Goal: Information Seeking & Learning: Understand process/instructions

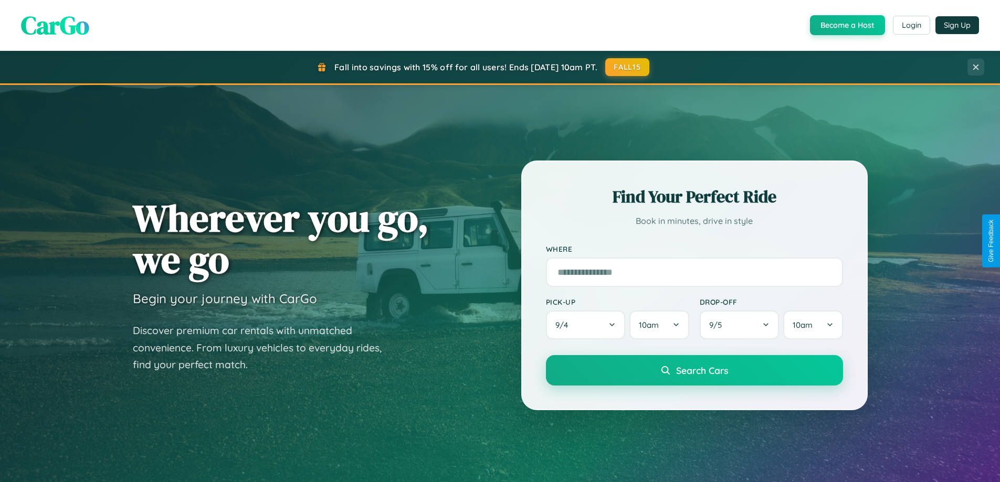
scroll to position [2020, 0]
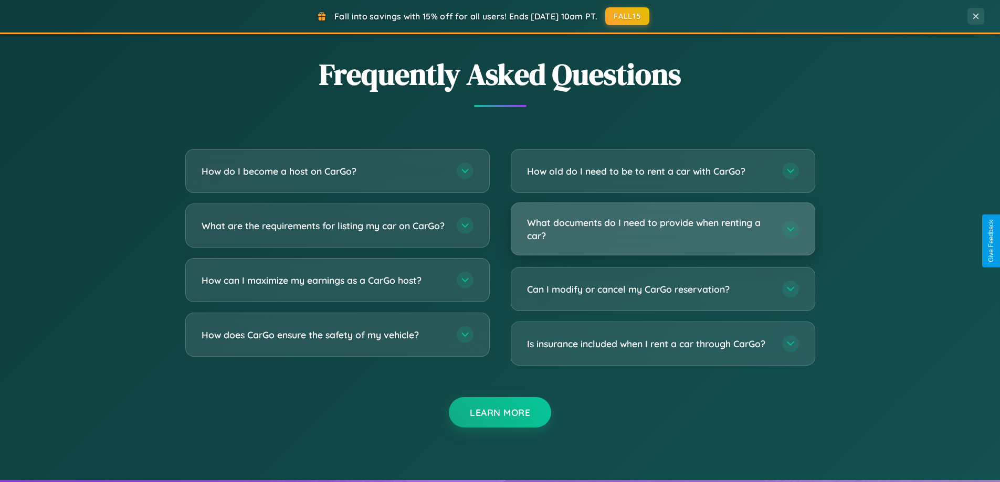
click at [662, 229] on h3 "What documents do I need to provide when renting a car?" at bounding box center [649, 229] width 245 height 26
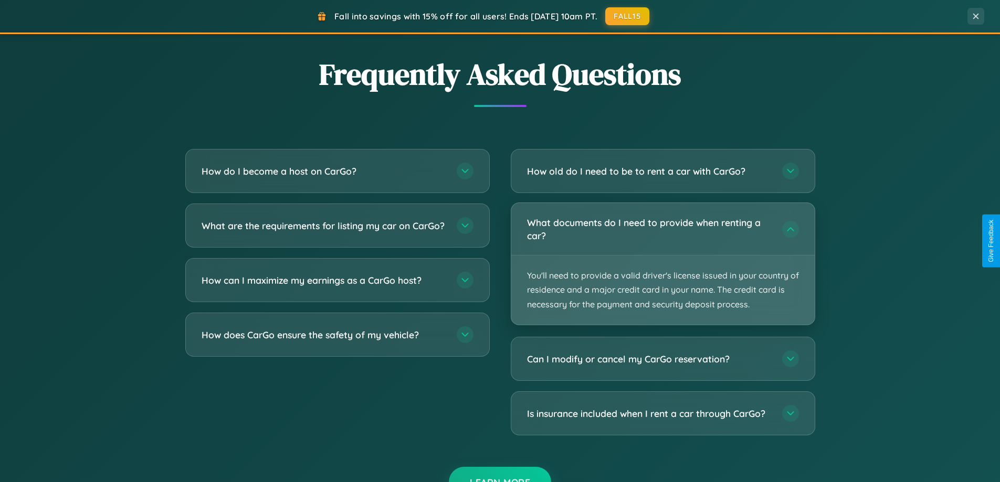
click at [662, 263] on p "You'll need to provide a valid driver's license issued in your country of resid…" at bounding box center [662, 290] width 303 height 69
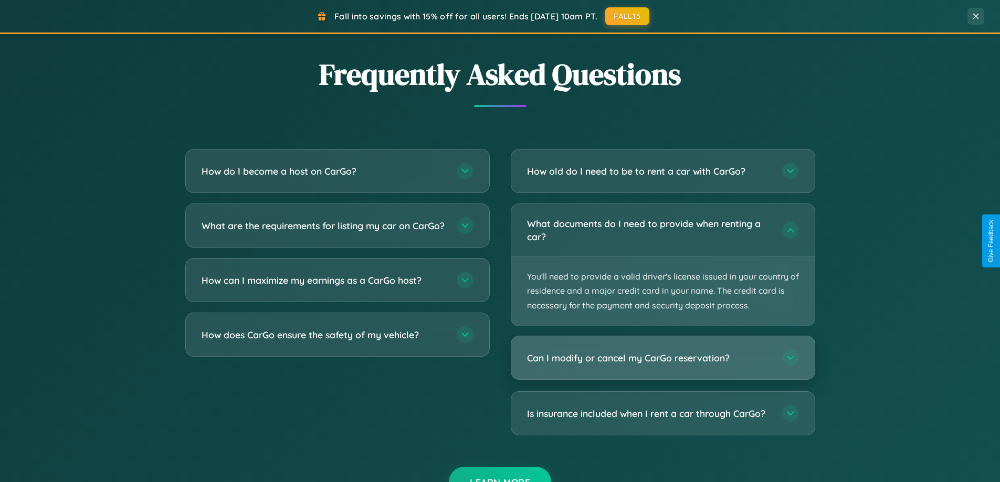
click at [662, 358] on h3 "Can I modify or cancel my CarGo reservation?" at bounding box center [649, 358] width 245 height 13
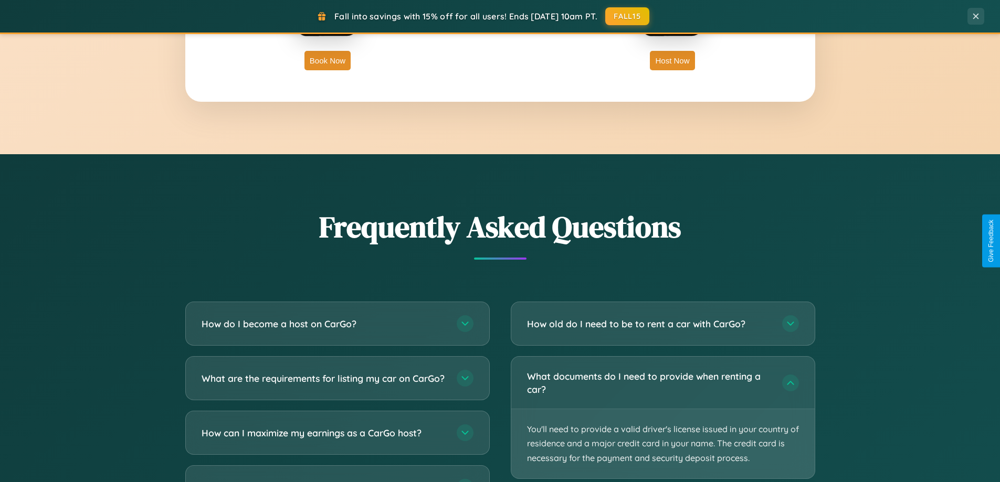
scroll to position [1686, 0]
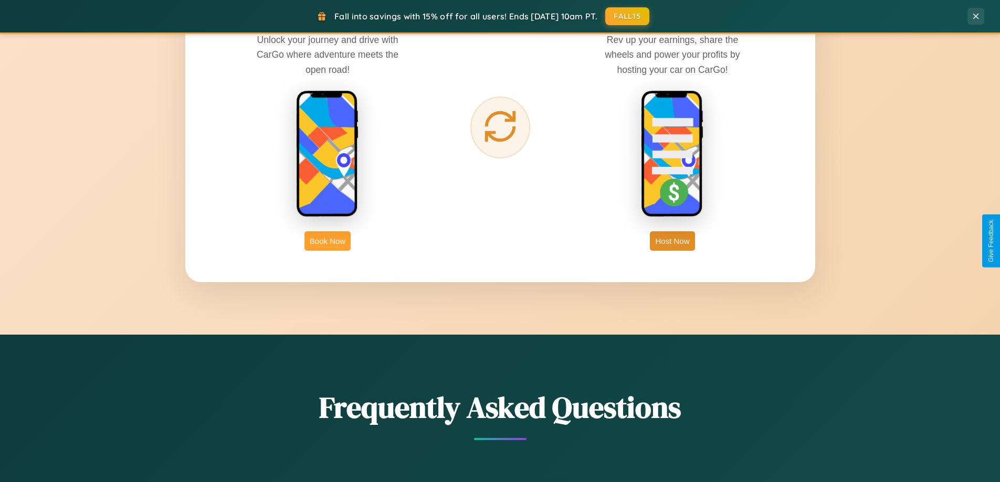
click at [327, 241] on button "Book Now" at bounding box center [327, 240] width 46 height 19
